Goal: Task Accomplishment & Management: Manage account settings

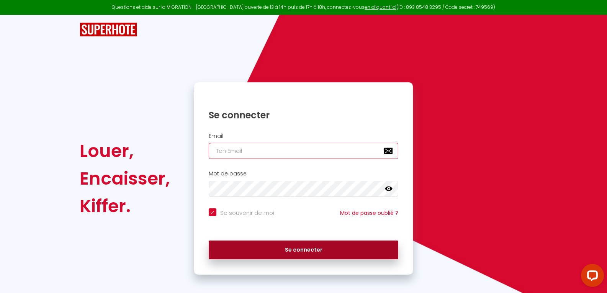
type input "[EMAIL_ADDRESS][DOMAIN_NAME]"
click at [287, 250] on button "Se connecter" at bounding box center [304, 249] width 190 height 19
checkbox input "true"
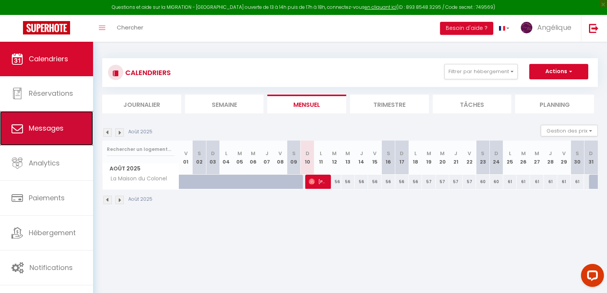
click at [47, 129] on span "Messages" at bounding box center [46, 128] width 35 height 10
select select "message"
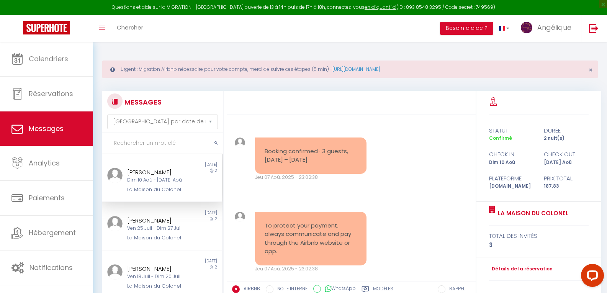
scroll to position [370, 0]
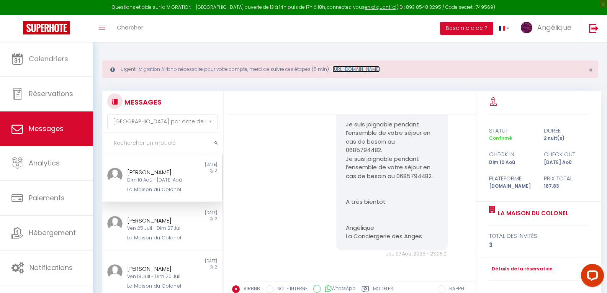
click at [379, 69] on link "[URL][DOMAIN_NAME]" at bounding box center [355, 69] width 47 height 7
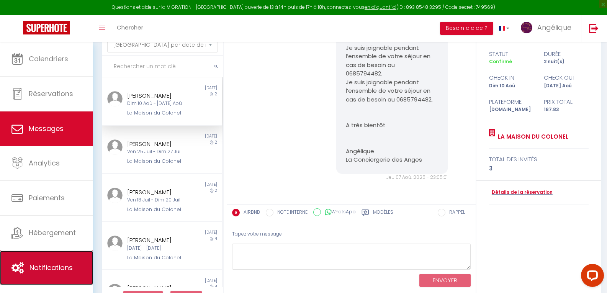
click at [44, 266] on span "Notifications" at bounding box center [50, 268] width 43 height 10
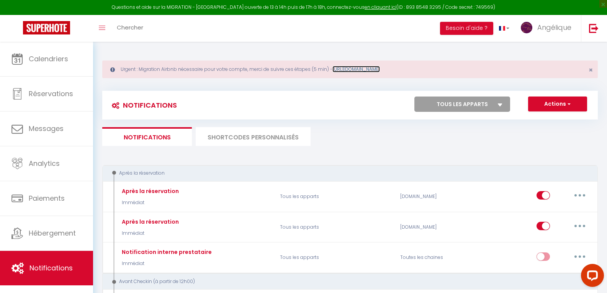
click at [361, 68] on link "[URL][DOMAIN_NAME]" at bounding box center [355, 69] width 47 height 7
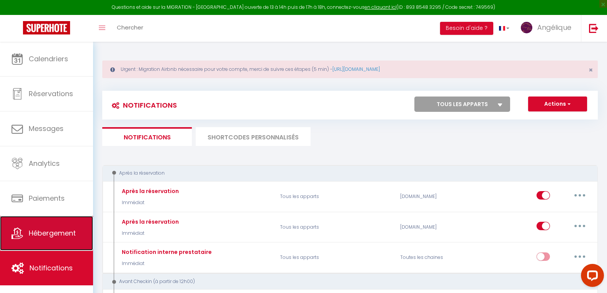
click at [43, 236] on span "Hébergement" at bounding box center [52, 233] width 47 height 10
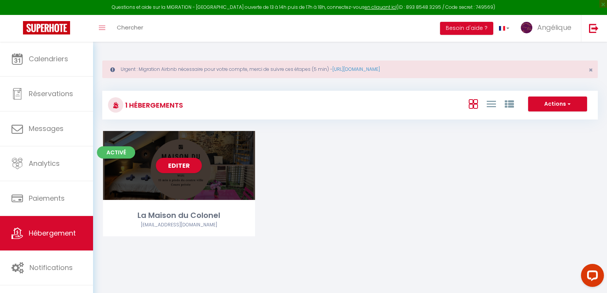
click at [185, 189] on div "Editer" at bounding box center [179, 165] width 152 height 69
select select "3"
select select "2"
select select "1"
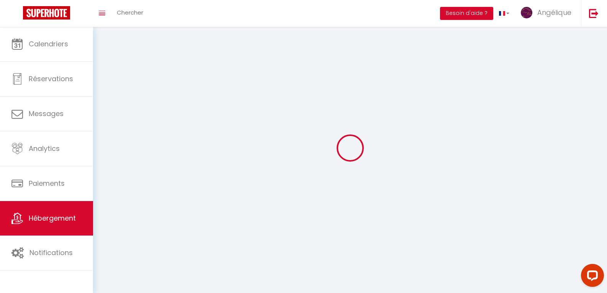
select select
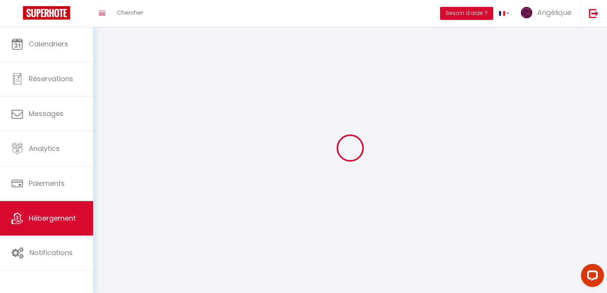
select select
checkbox input "false"
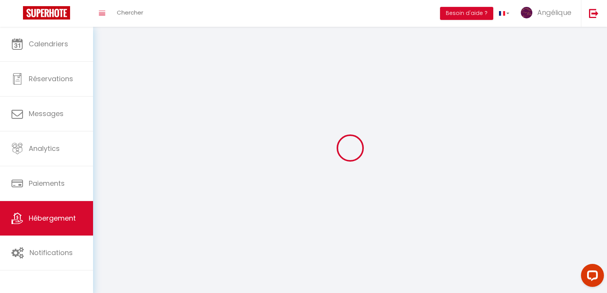
select select
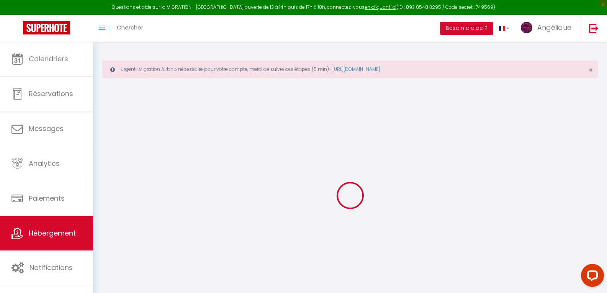
select select "+ 25 %"
select select "+ 45 %"
select select "14:00"
select select
select select "10:00"
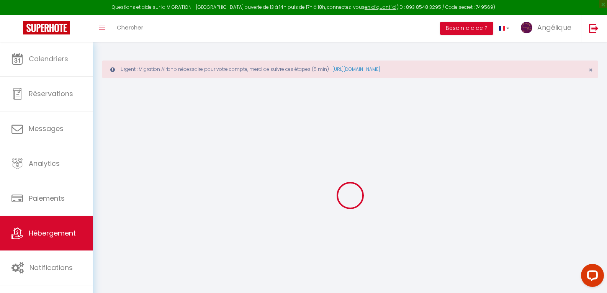
select select "30"
select select "120"
select select
checkbox input "false"
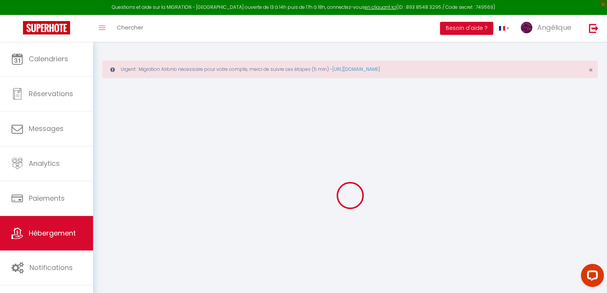
checkbox input "false"
select select "7681-1355216517807058320"
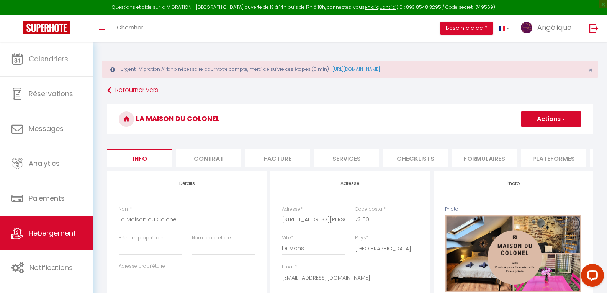
click at [560, 155] on li "Plateformes" at bounding box center [553, 158] width 65 height 19
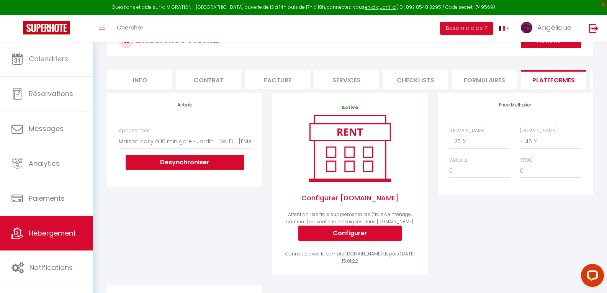
scroll to position [78, 0]
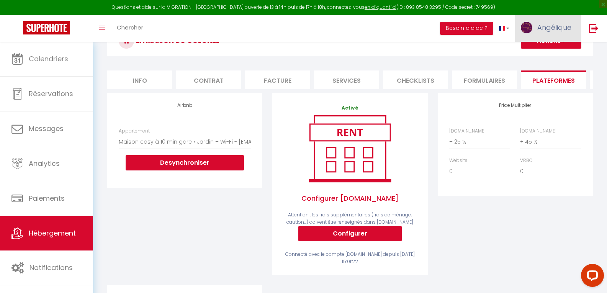
click at [557, 24] on span "Angélique" at bounding box center [554, 28] width 34 height 10
click at [547, 53] on link "Paramètres" at bounding box center [550, 53] width 57 height 13
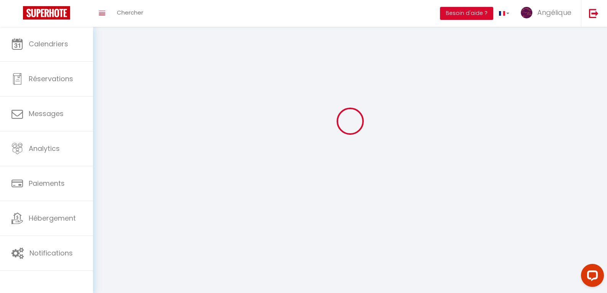
type input "Angélique"
type input "Desmares"
type input "0685794482"
type input "6 ter route de [GEOGRAPHIC_DATA]"
type input "72220"
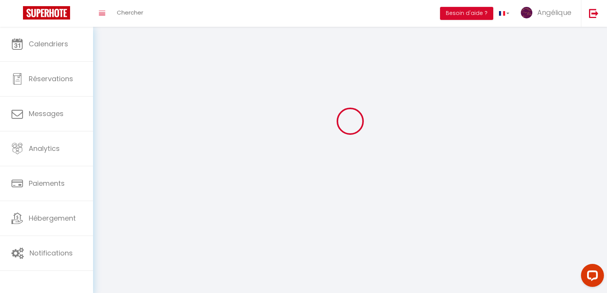
type input "Laigné Saint Gervais"
type input "5sNGxjcBcGwkdxezFCQZs1WZu"
type input "Bd5Nsa3LLBfvaq3NMEC1BroxL"
select select "28"
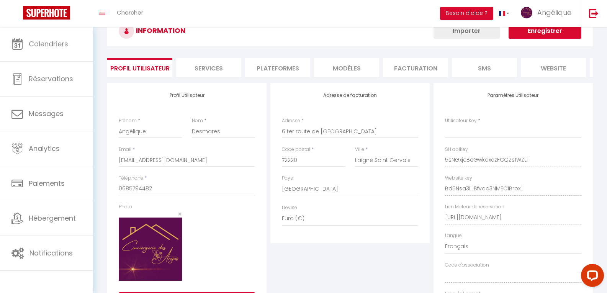
type input "5sNGxjcBcGwkdxezFCQZs1WZu"
type input "Bd5Nsa3LLBfvaq3NMEC1BroxL"
type input "[URL][DOMAIN_NAME]"
select select "fr"
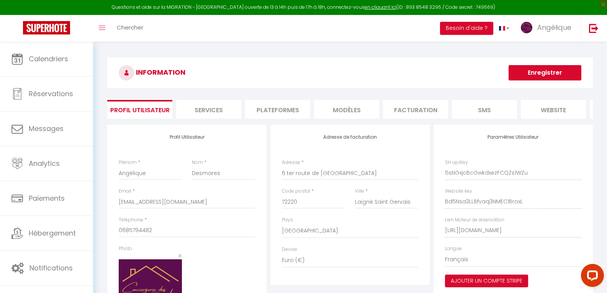
click at [263, 111] on li "Plateformes" at bounding box center [277, 109] width 65 height 19
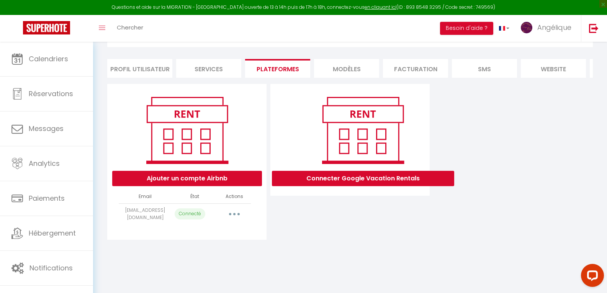
scroll to position [42, 0]
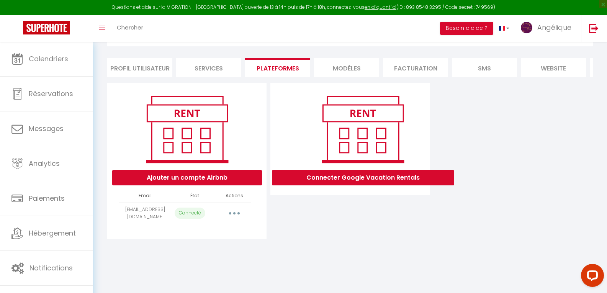
click at [234, 219] on button "button" at bounding box center [234, 213] width 21 height 12
click at [348, 256] on div "INFORMATION Enregistrer Profil Utilisateur Services Plateformes MODÈLES Factura…" at bounding box center [350, 130] width 514 height 260
click at [147, 59] on li "Profil Utilisateur" at bounding box center [139, 67] width 65 height 19
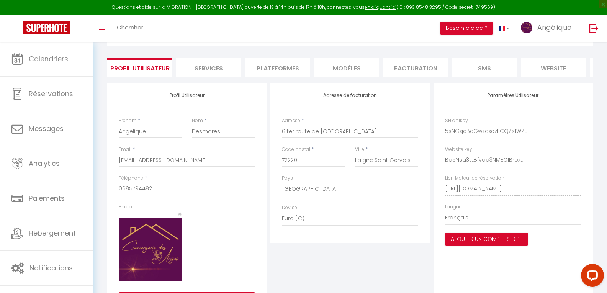
click at [264, 69] on li "Plateformes" at bounding box center [277, 67] width 65 height 19
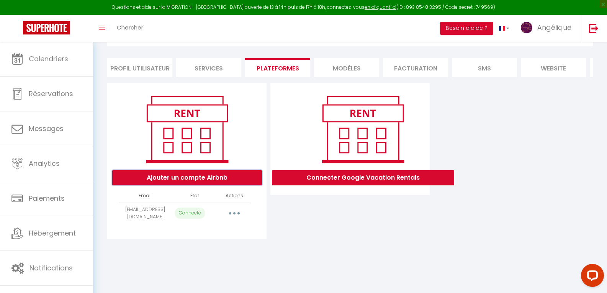
click at [179, 181] on button "Ajouter un compte Airbnb" at bounding box center [187, 177] width 150 height 15
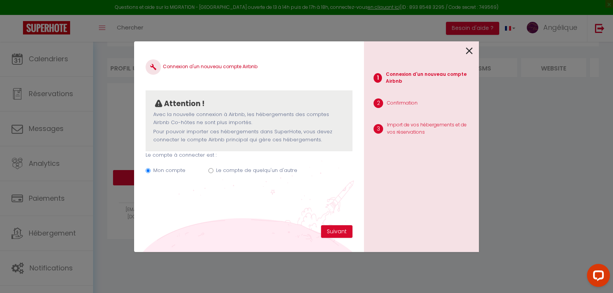
click at [468, 50] on icon at bounding box center [469, 50] width 7 height 11
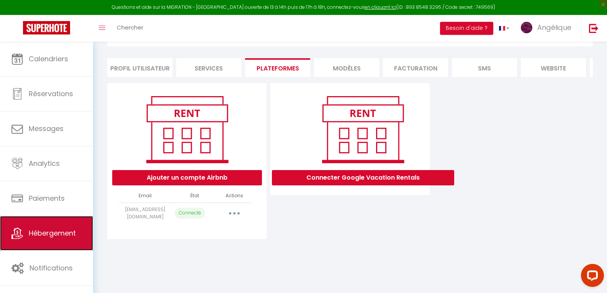
click at [44, 238] on span "Hébergement" at bounding box center [52, 233] width 47 height 10
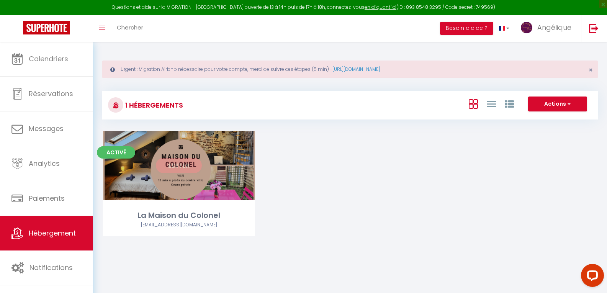
click at [215, 162] on div "Editer" at bounding box center [179, 165] width 152 height 69
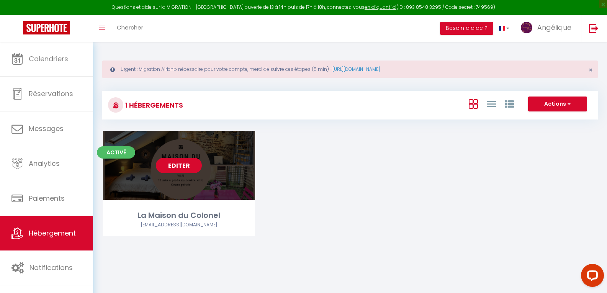
click at [177, 163] on link "Editer" at bounding box center [179, 165] width 46 height 15
select select "3"
select select "2"
select select "1"
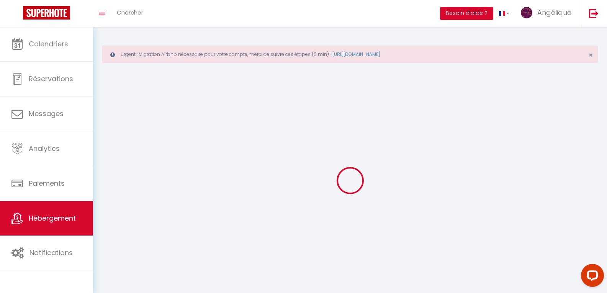
select select
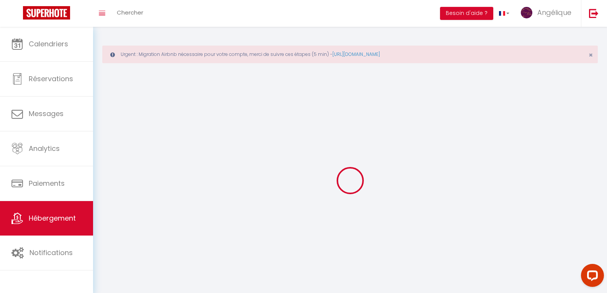
select select
checkbox input "false"
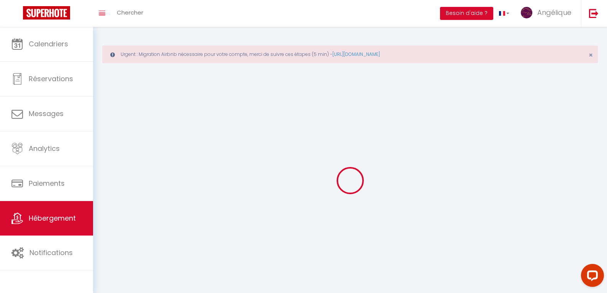
select select
select select "1"
select select "28"
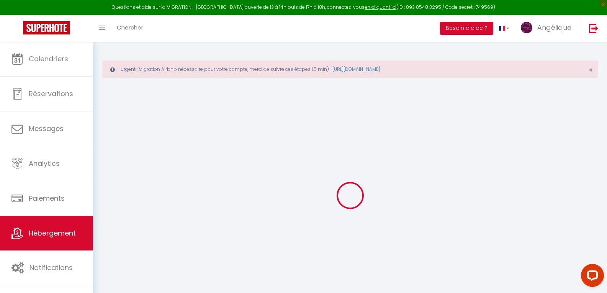
select select
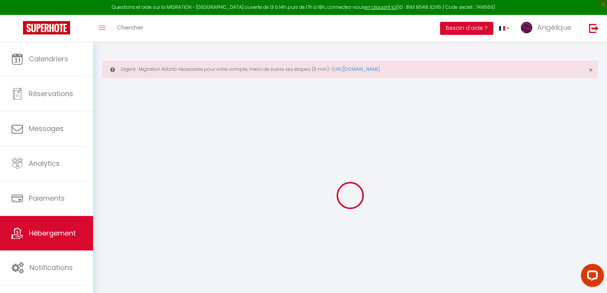
select select
checkbox input "false"
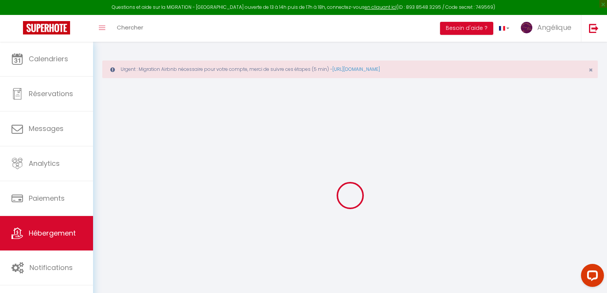
select select
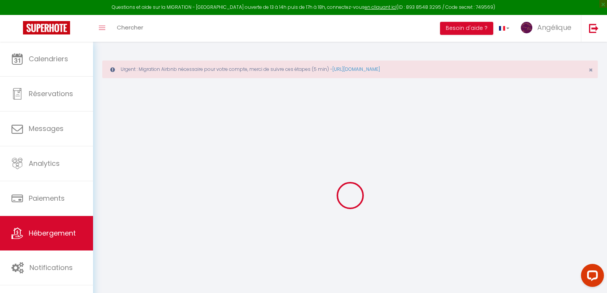
select select
checkbox input "false"
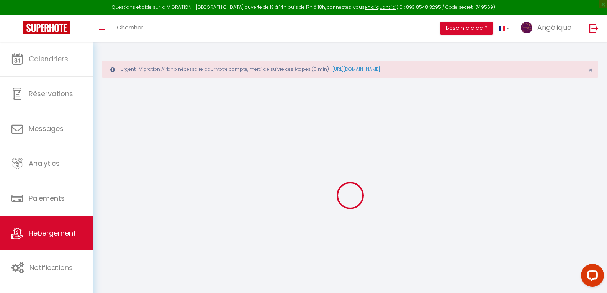
checkbox input "false"
select select
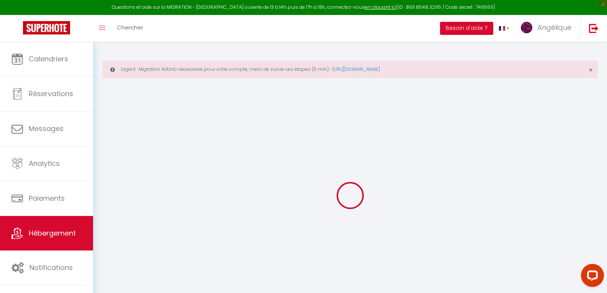
select select
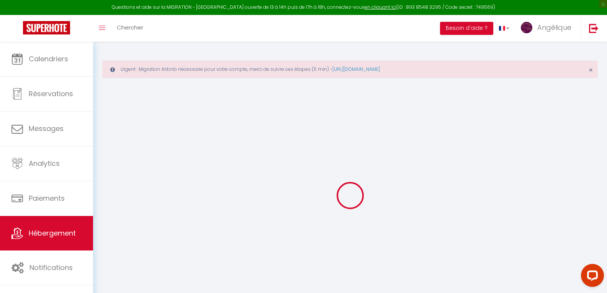
checkbox input "false"
select select
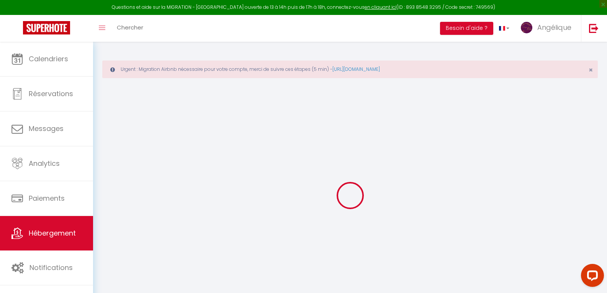
select select
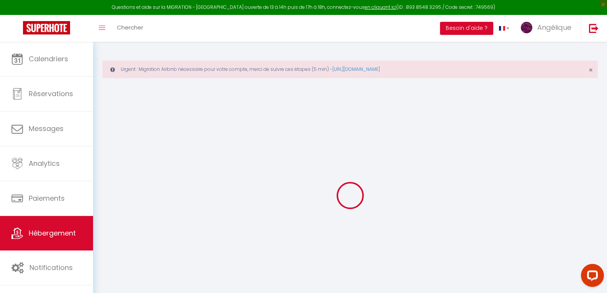
select select
checkbox input "false"
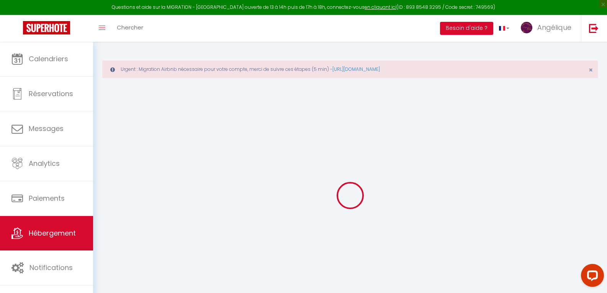
checkbox input "false"
select select
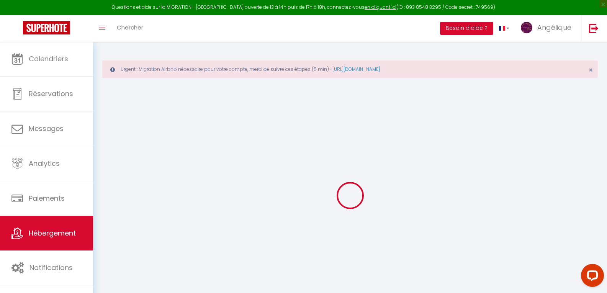
select select
checkbox input "false"
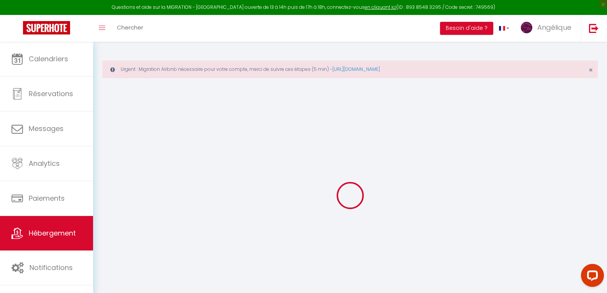
checkbox input "false"
select select
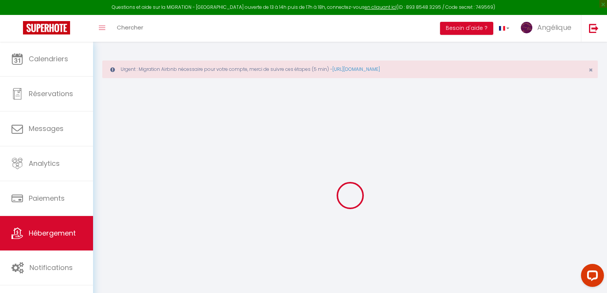
type input "La Maison du Colonel"
type input "1000"
type input "45"
select select
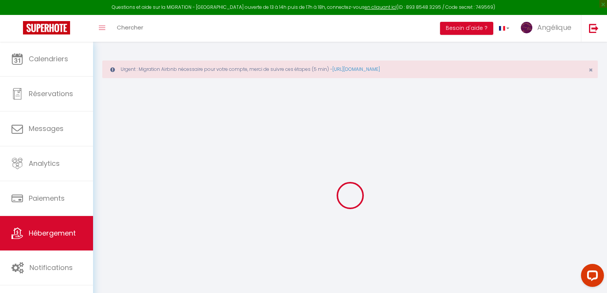
select select
type input "[STREET_ADDRESS][PERSON_NAME]"
type input "72100"
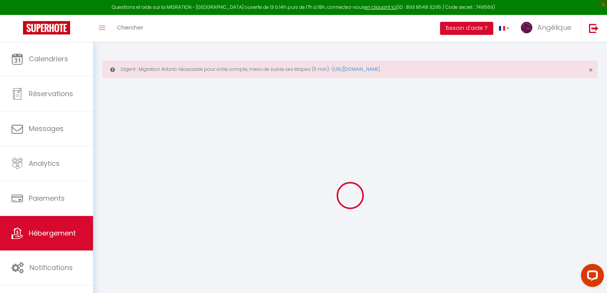
type input "Le Mans"
type input "[EMAIL_ADDRESS][DOMAIN_NAME]"
select select
checkbox input "false"
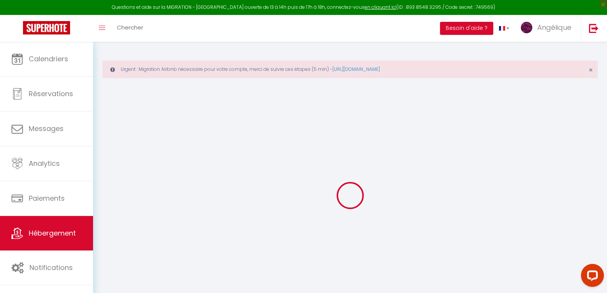
checkbox input "false"
select select
type input "0"
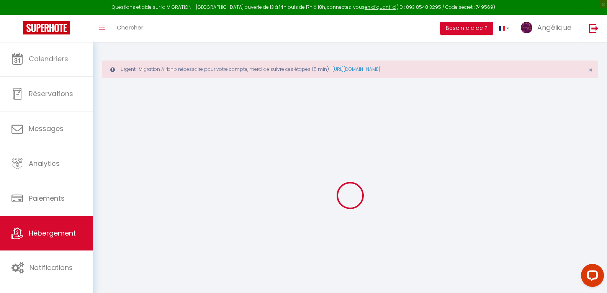
type input "0"
select select
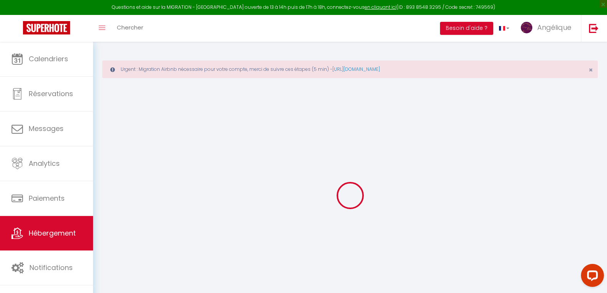
select select
checkbox input "false"
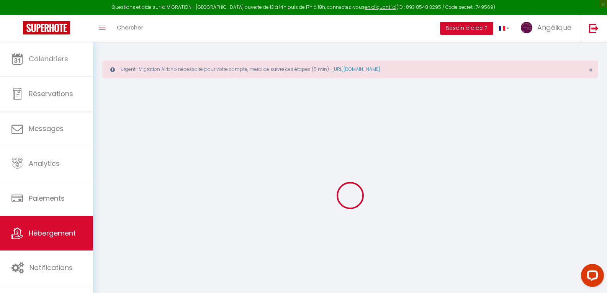
checkbox input "false"
select select
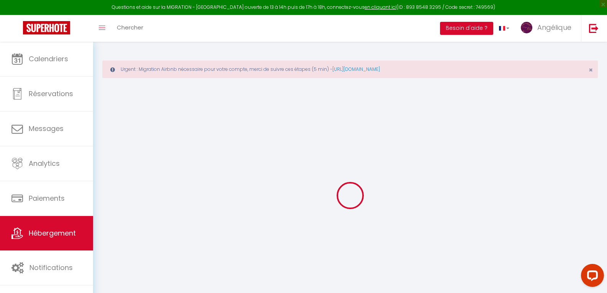
select select
checkbox input "false"
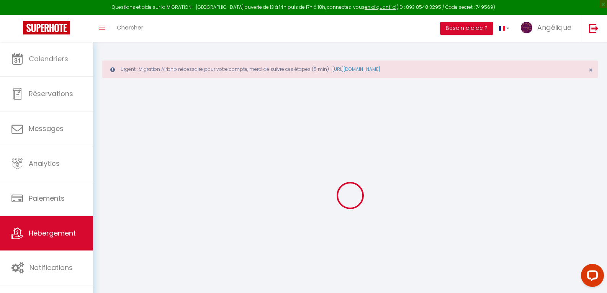
checkbox input "false"
select select
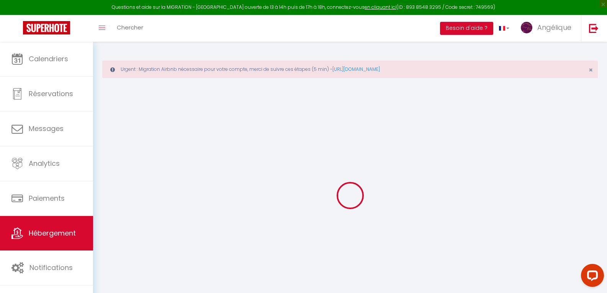
select select
checkbox input "false"
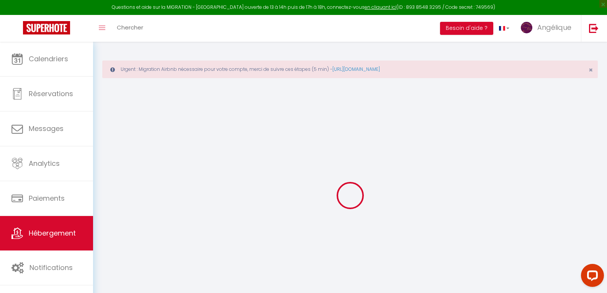
checkbox input "false"
select select
checkbox input "false"
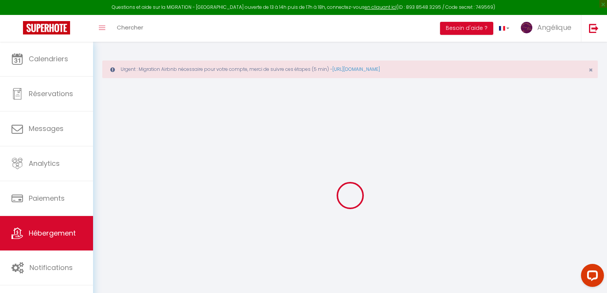
checkbox input "false"
select select "14:00"
select select
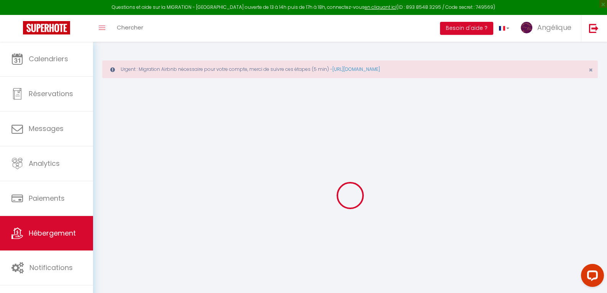
select select "10:00"
select select "30"
select select "120"
select select
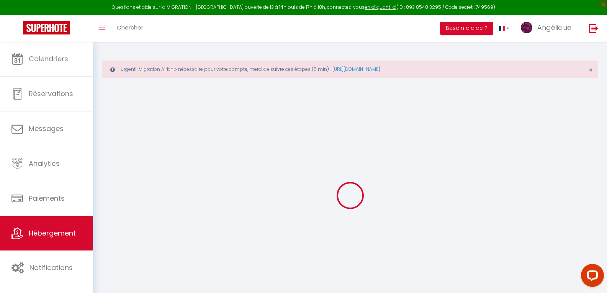
checkbox input "false"
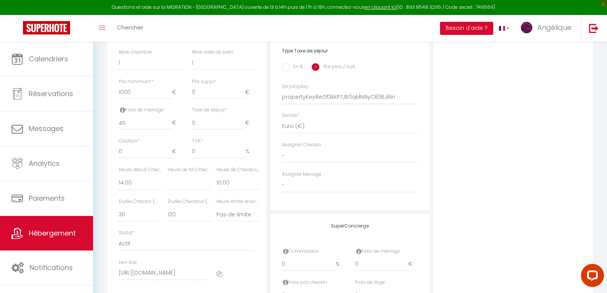
scroll to position [345, 0]
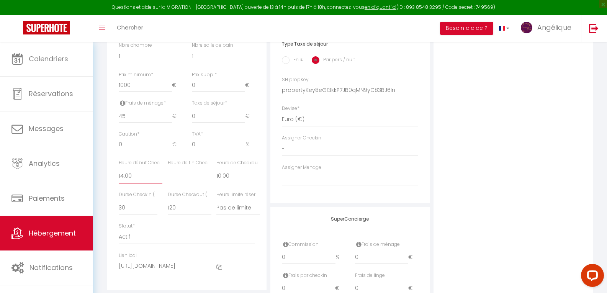
click at [127, 178] on select "00:00 00:15 00:30 00:45 01:00 01:15 01:30 01:45 02:00 02:15 02:30 02:45 03:00" at bounding box center [141, 176] width 44 height 15
select select "17:00"
click at [119, 174] on select "00:00 00:15 00:30 00:45 01:00 01:15 01:30 01:45 02:00 02:15 02:30 02:45 03:00" at bounding box center [141, 176] width 44 height 15
select select
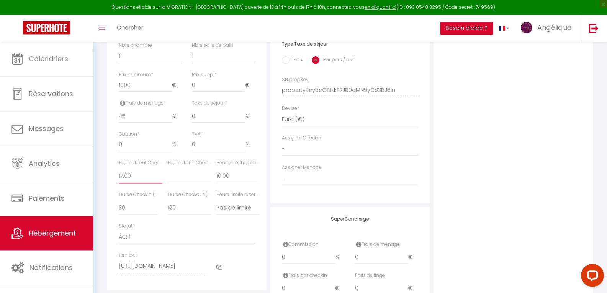
checkbox input "false"
click at [101, 172] on div "Urgent : Migration Airbnb nécessaire pour votre compte, merci de suivre ces éta…" at bounding box center [350, 30] width 514 height 666
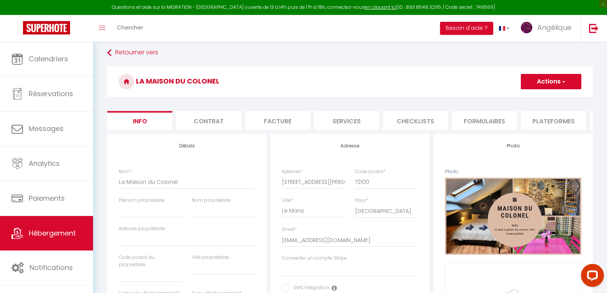
scroll to position [37, 0]
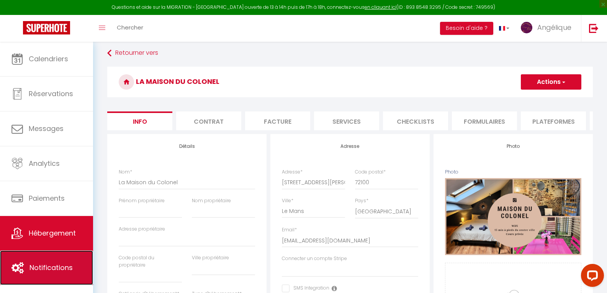
click at [43, 270] on span "Notifications" at bounding box center [50, 268] width 43 height 10
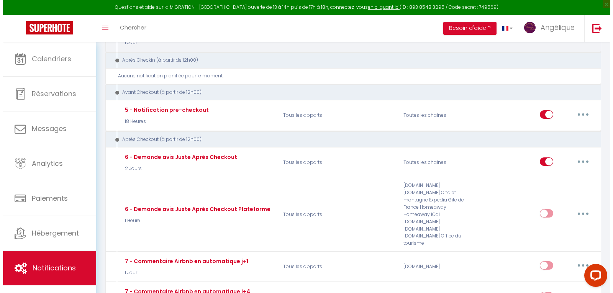
scroll to position [153, 0]
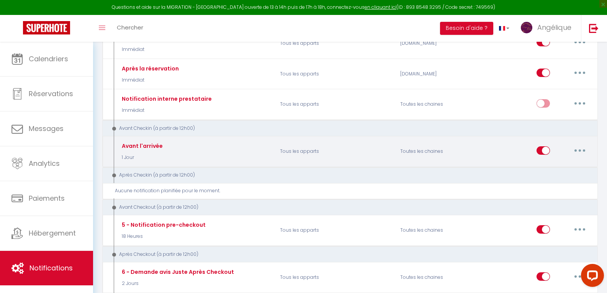
click at [584, 149] on button "button" at bounding box center [579, 150] width 21 height 12
click at [576, 150] on button "button" at bounding box center [579, 150] width 21 height 12
click at [581, 149] on button "button" at bounding box center [579, 150] width 21 height 12
click at [546, 169] on link "Editer" at bounding box center [560, 167] width 57 height 13
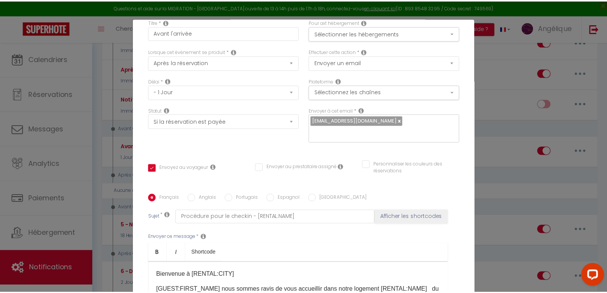
scroll to position [0, 0]
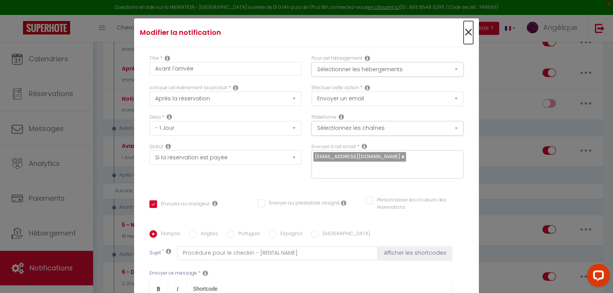
click at [463, 32] on span "×" at bounding box center [468, 32] width 10 height 23
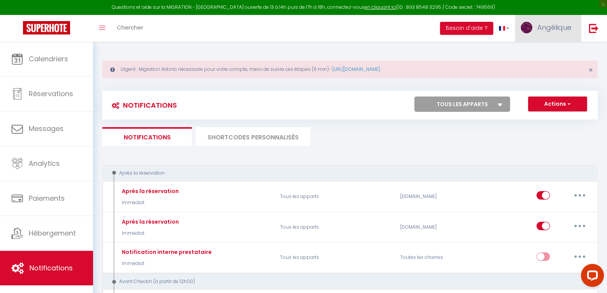
click at [561, 25] on span "Angélique" at bounding box center [554, 28] width 34 height 10
click at [536, 54] on link "Paramètres" at bounding box center [550, 53] width 57 height 13
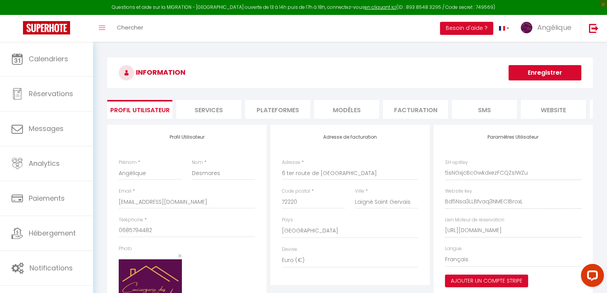
click at [287, 108] on li "Plateformes" at bounding box center [277, 109] width 65 height 19
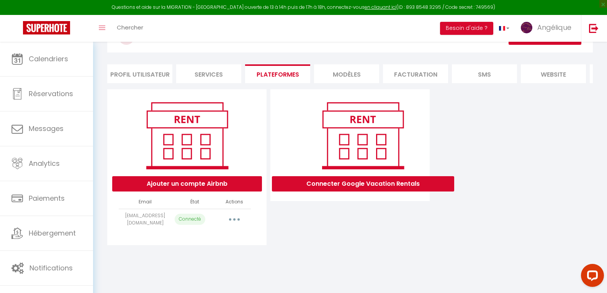
scroll to position [42, 0]
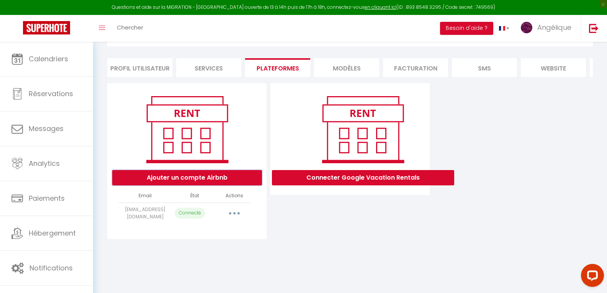
click at [185, 182] on button "Ajouter un compte Airbnb" at bounding box center [187, 177] width 150 height 15
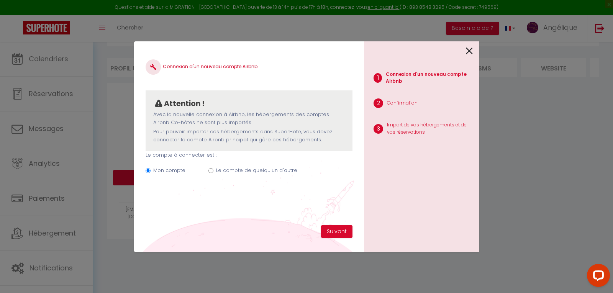
click at [212, 170] on input "Le compte de quelqu'un d'autre" at bounding box center [210, 170] width 5 height 5
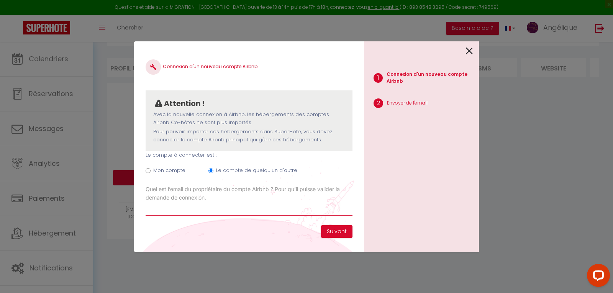
click at [161, 211] on input "Email connexion Airbnb" at bounding box center [249, 209] width 207 height 14
click at [468, 51] on icon at bounding box center [469, 50] width 7 height 11
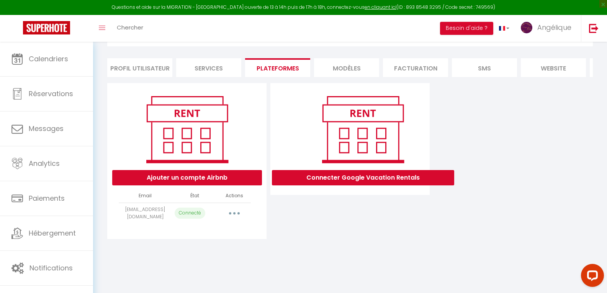
click at [232, 216] on button "button" at bounding box center [234, 213] width 21 height 12
click at [208, 263] on link "Reconnecter le compte" at bounding box center [200, 258] width 85 height 13
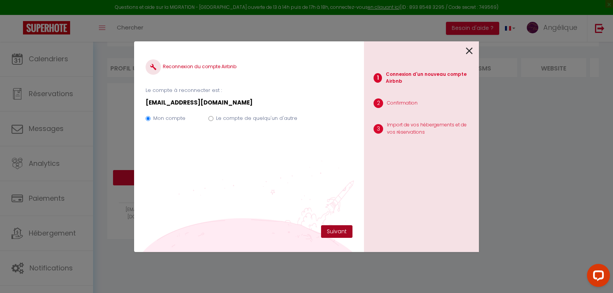
click at [336, 232] on button "Suivant" at bounding box center [336, 231] width 31 height 13
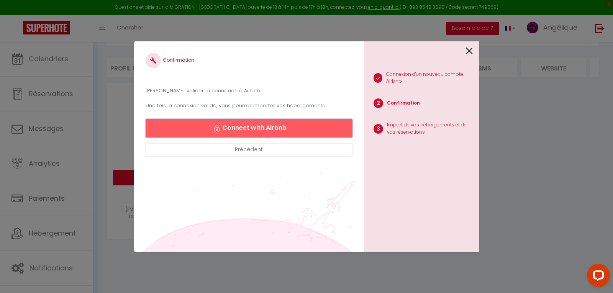
click at [263, 126] on button "Connect with Airbnb" at bounding box center [249, 128] width 207 height 18
click at [466, 46] on icon at bounding box center [469, 50] width 7 height 11
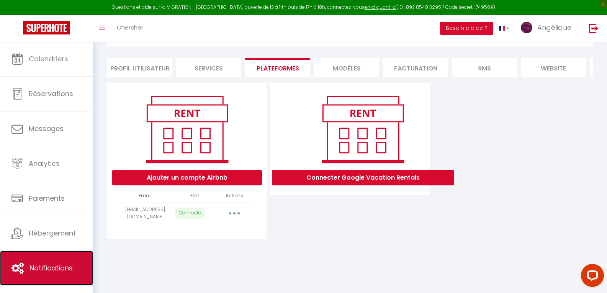
click at [47, 271] on span "Notifications" at bounding box center [50, 268] width 43 height 10
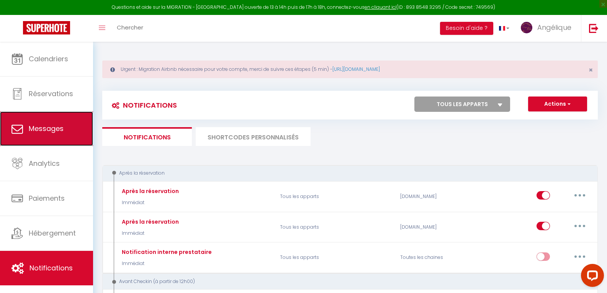
click at [44, 138] on link "Messages" at bounding box center [46, 128] width 93 height 34
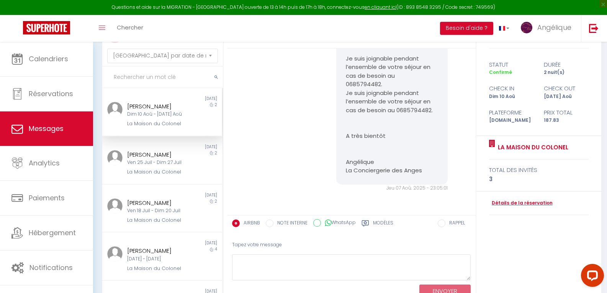
scroll to position [77, 0]
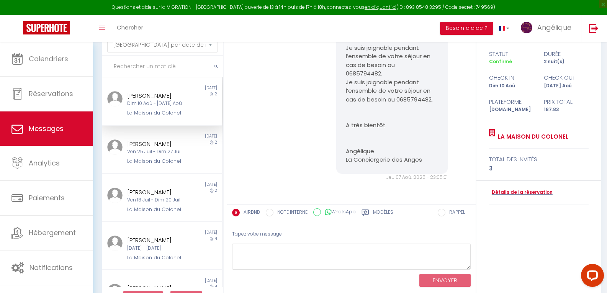
click at [378, 214] on label "Modèles" at bounding box center [383, 214] width 20 height 10
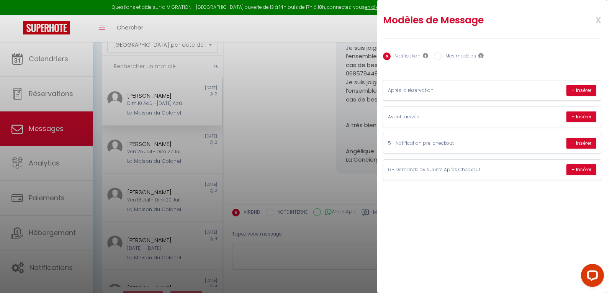
click at [599, 14] on span "x" at bounding box center [589, 19] width 24 height 18
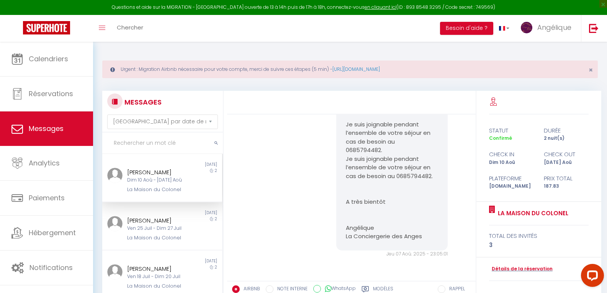
scroll to position [99, 0]
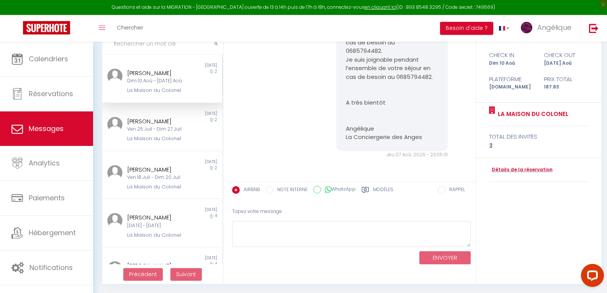
drag, startPoint x: 470, startPoint y: 147, endPoint x: 473, endPoint y: 151, distance: 5.2
click at [468, 160] on div "Booking confirmed · 3 guests, [DATE] – [DATE] Jeu 07 Aoû. 2025 - 23:02:38 Note …" at bounding box center [351, 98] width 249 height 166
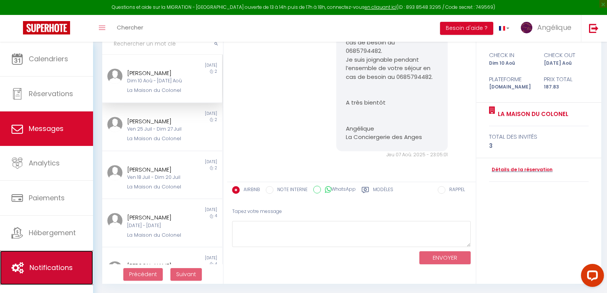
click at [47, 267] on span "Notifications" at bounding box center [50, 268] width 43 height 10
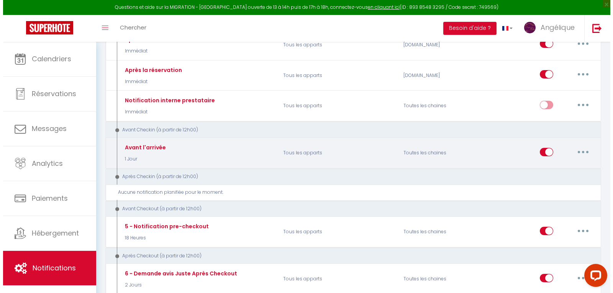
scroll to position [153, 0]
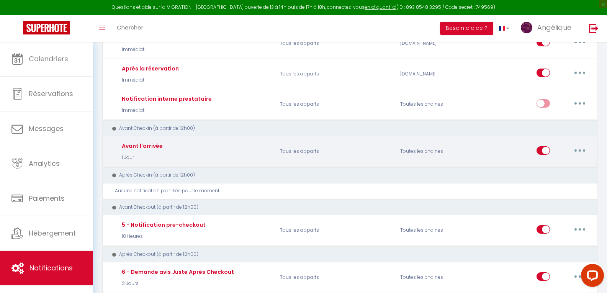
click at [577, 150] on button "button" at bounding box center [579, 150] width 21 height 12
click at [551, 168] on link "Editer" at bounding box center [560, 167] width 57 height 13
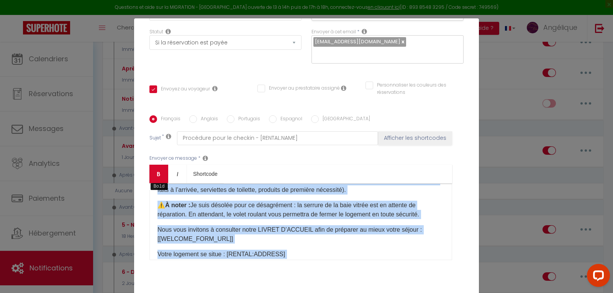
scroll to position [0, 0]
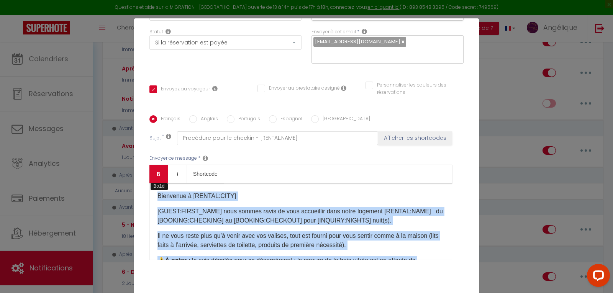
drag, startPoint x: 193, startPoint y: 217, endPoint x: 150, endPoint y: 170, distance: 63.9
click at [150, 170] on div "Bold Italic Shortcode Rich text editor Bienvenue à [RENTAL:CITY] [GUEST:FIRST_N…" at bounding box center [300, 212] width 303 height 95
copy div "Loremipsu d [SITAME:CONS] [ADIPI:ELITS_DOEI] temp incidi utlab et dolo magnaali…"
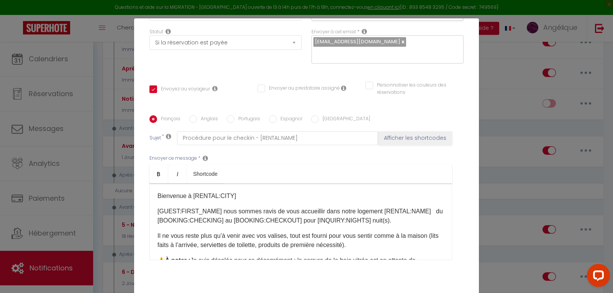
click at [500, 67] on div "Modifier la notification × Titre * Avant l'arrivée Pour cet hébergement Sélecti…" at bounding box center [306, 146] width 613 height 293
click at [495, 74] on div "Modifier la notification × Titre * Avant l'arrivée Pour cet hébergement Sélecti…" at bounding box center [306, 146] width 613 height 293
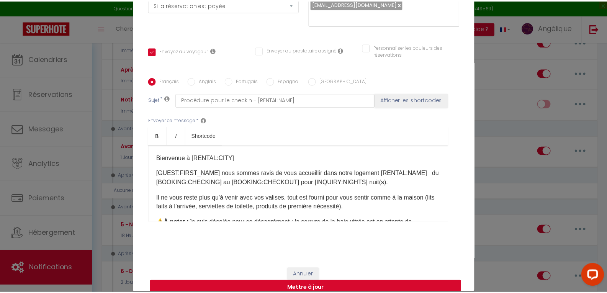
scroll to position [36, 0]
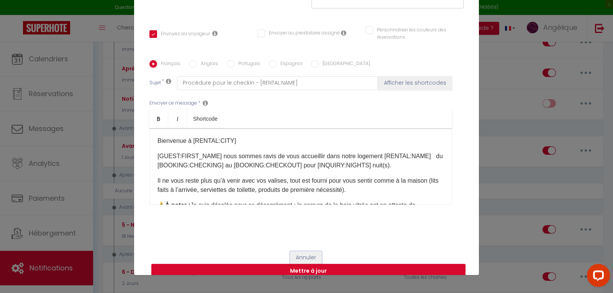
click at [299, 251] on button "Annuler" at bounding box center [306, 257] width 32 height 13
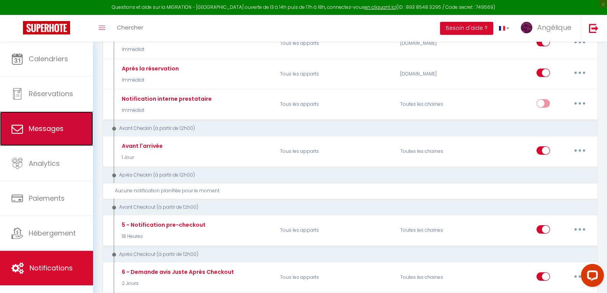
click at [57, 128] on span "Messages" at bounding box center [46, 129] width 35 height 10
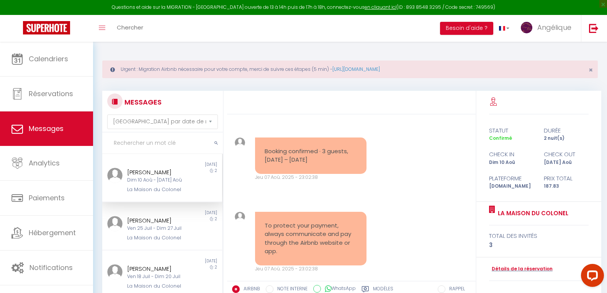
scroll to position [370, 0]
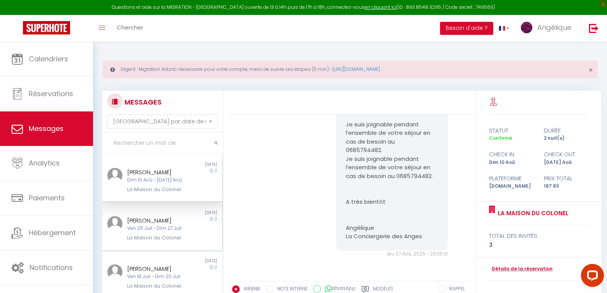
click at [160, 229] on div "Ven 25 Juil - Dim 27 Juil" at bounding box center [157, 228] width 60 height 7
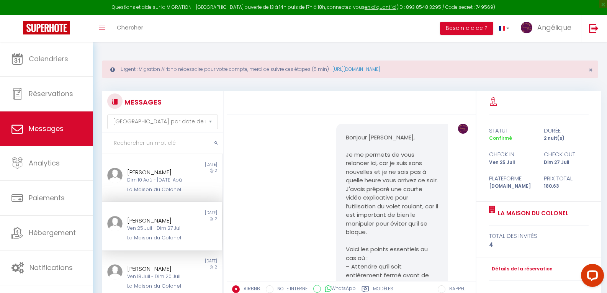
scroll to position [536, 0]
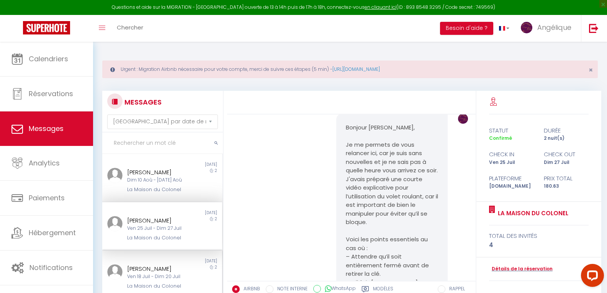
click at [149, 272] on div "[PERSON_NAME]" at bounding box center [157, 268] width 60 height 9
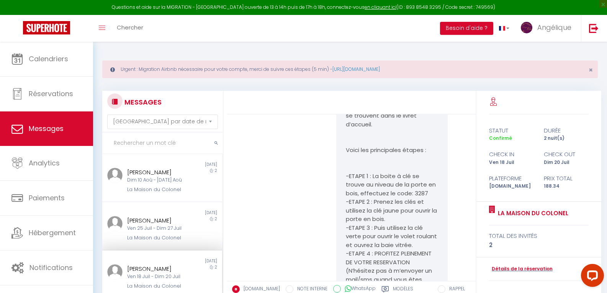
scroll to position [1279, 0]
